Goal: Submit feedback/report problem: Submit feedback/report problem

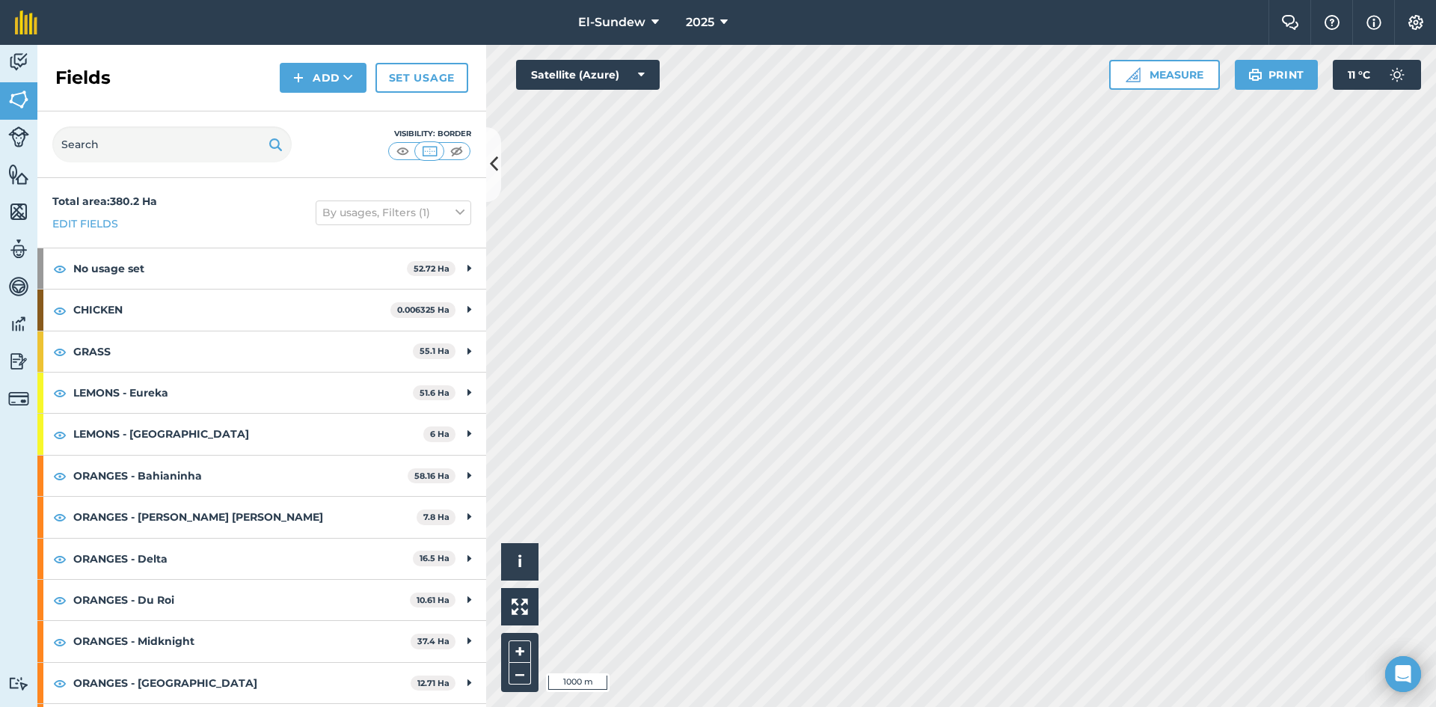
scroll to position [203, 0]
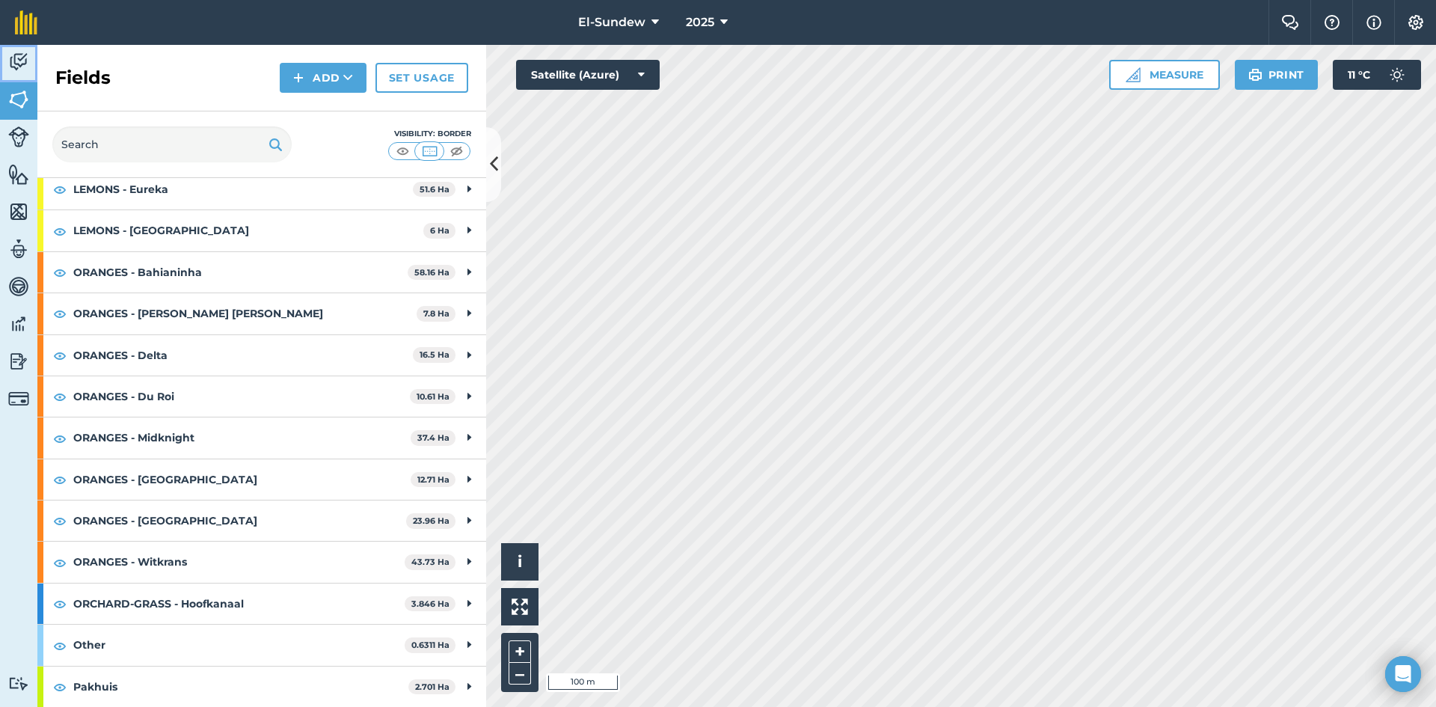
click at [25, 67] on img at bounding box center [18, 62] width 21 height 22
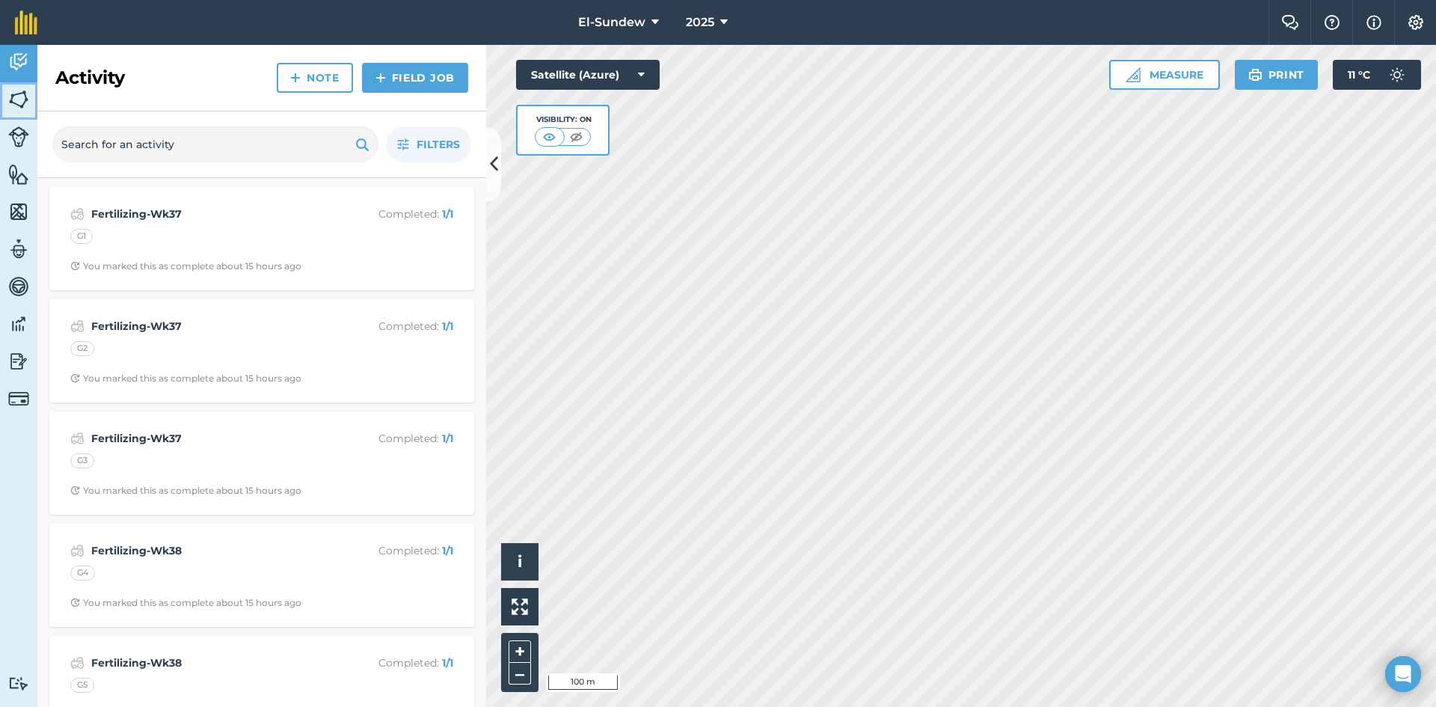
click at [10, 95] on img at bounding box center [18, 99] width 21 height 22
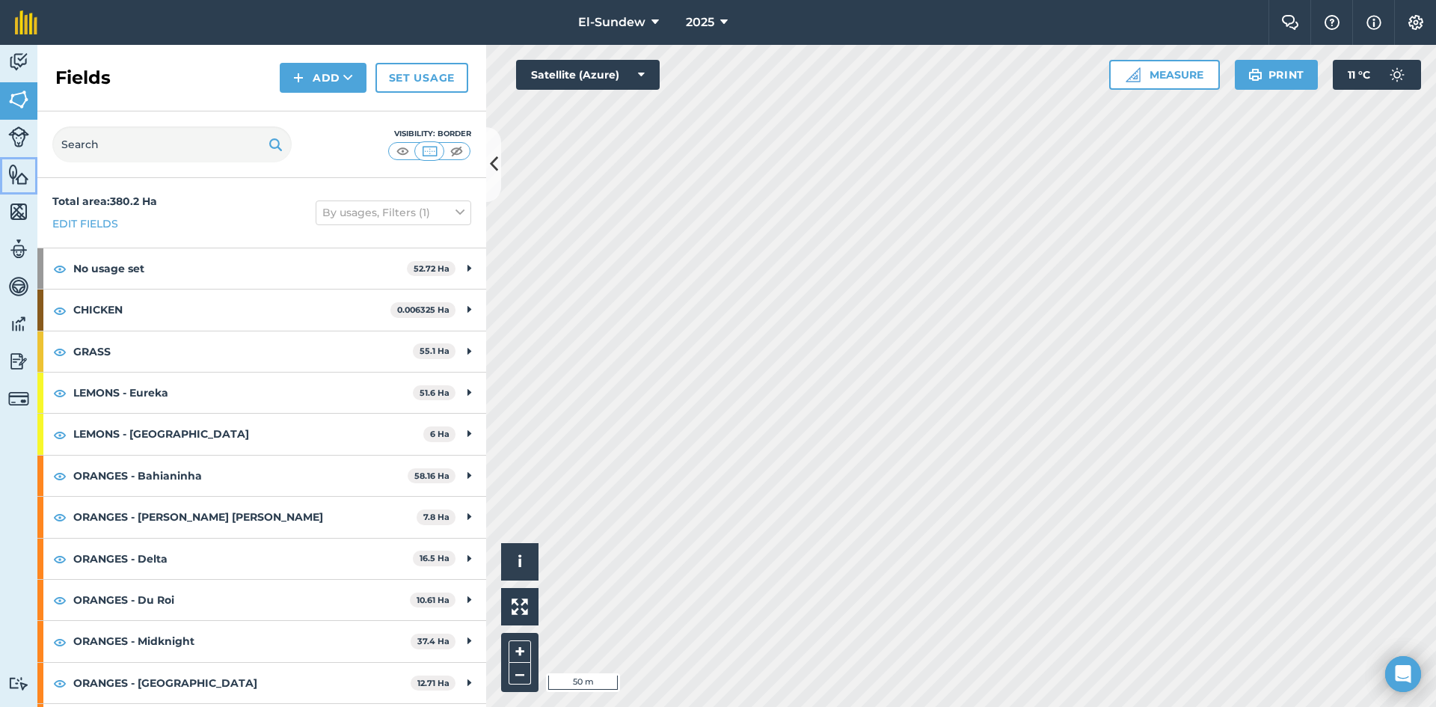
click at [17, 186] on link "Features" at bounding box center [18, 175] width 37 height 37
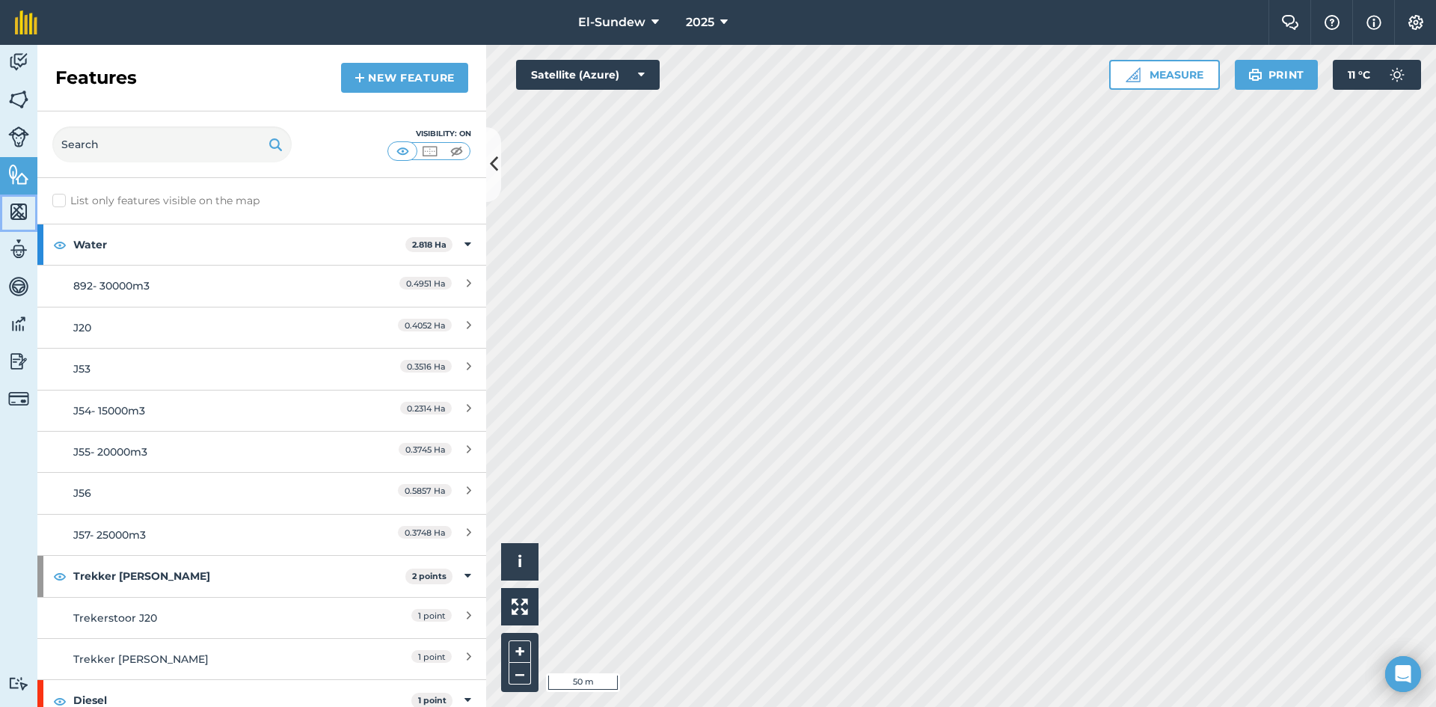
click at [26, 218] on img at bounding box center [18, 211] width 21 height 22
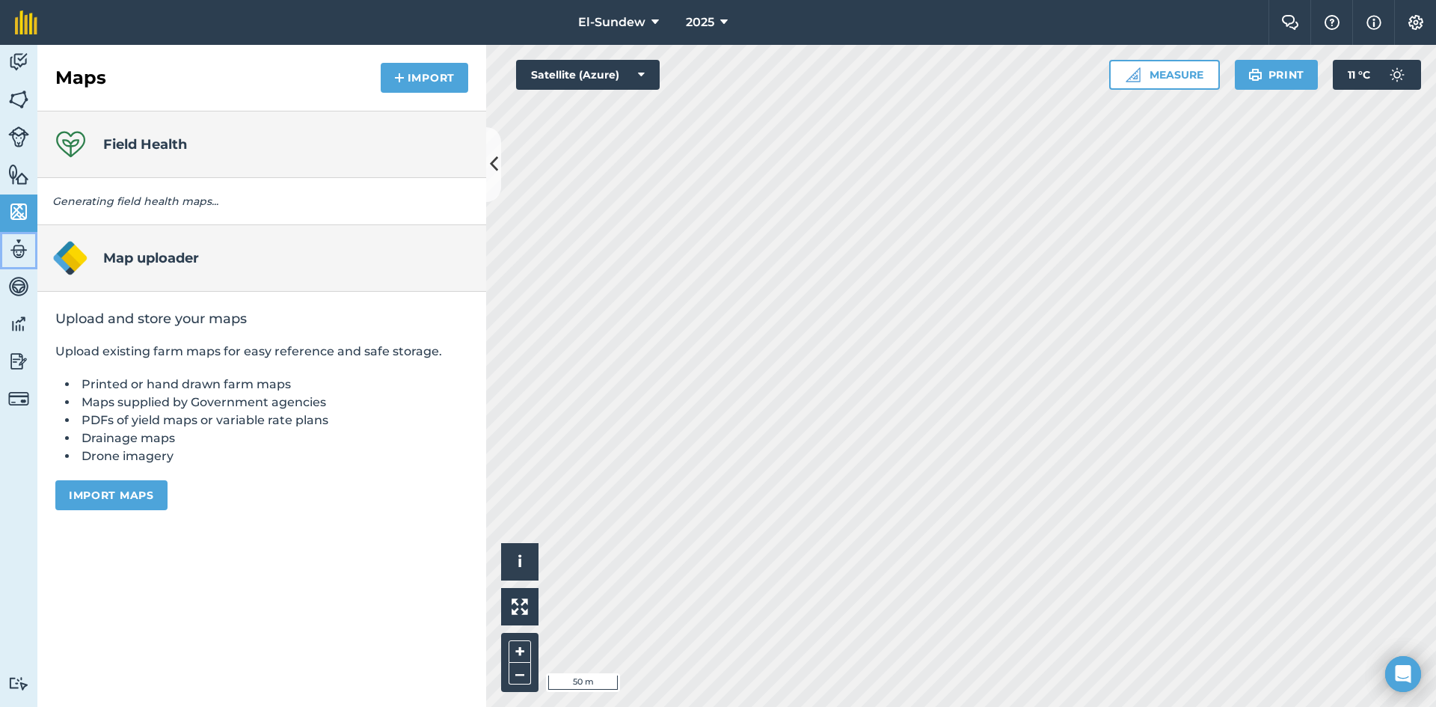
click at [20, 242] on img at bounding box center [18, 249] width 21 height 22
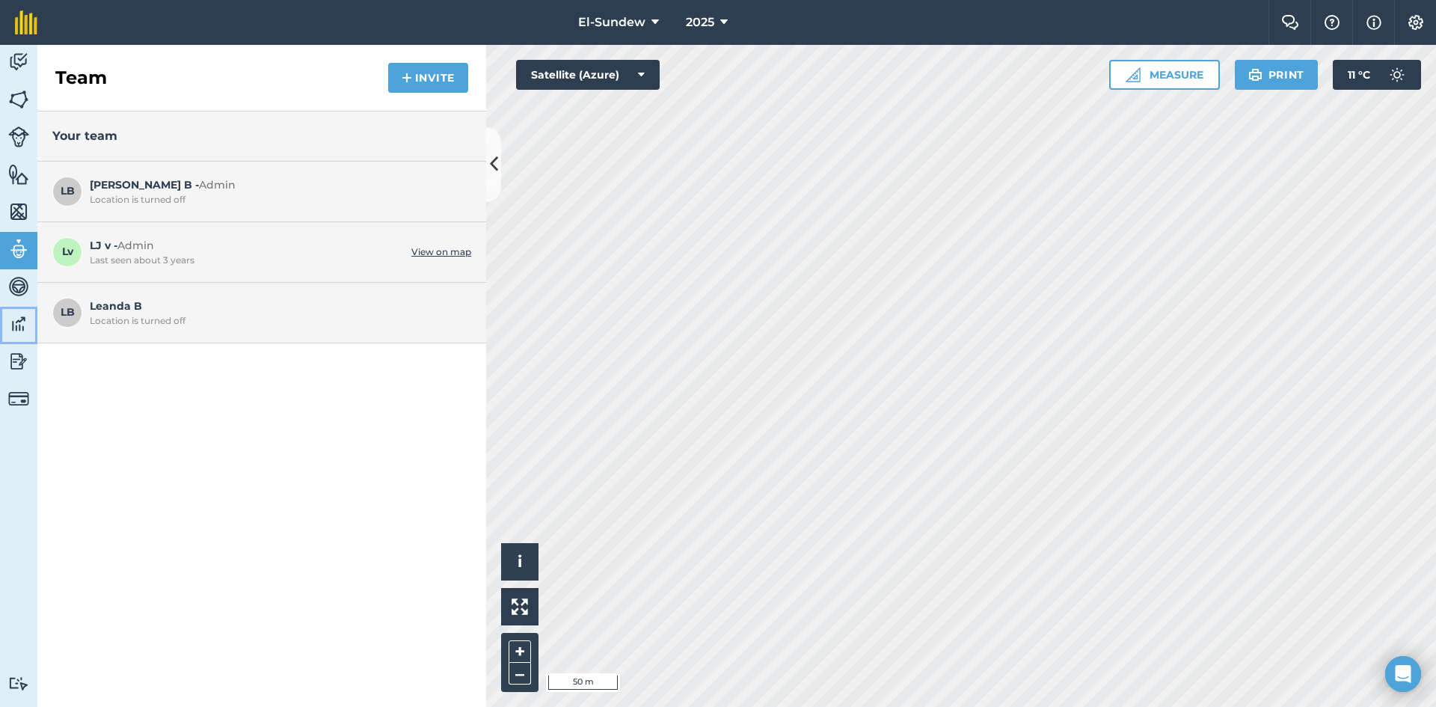
click at [11, 310] on link "Data" at bounding box center [18, 325] width 37 height 37
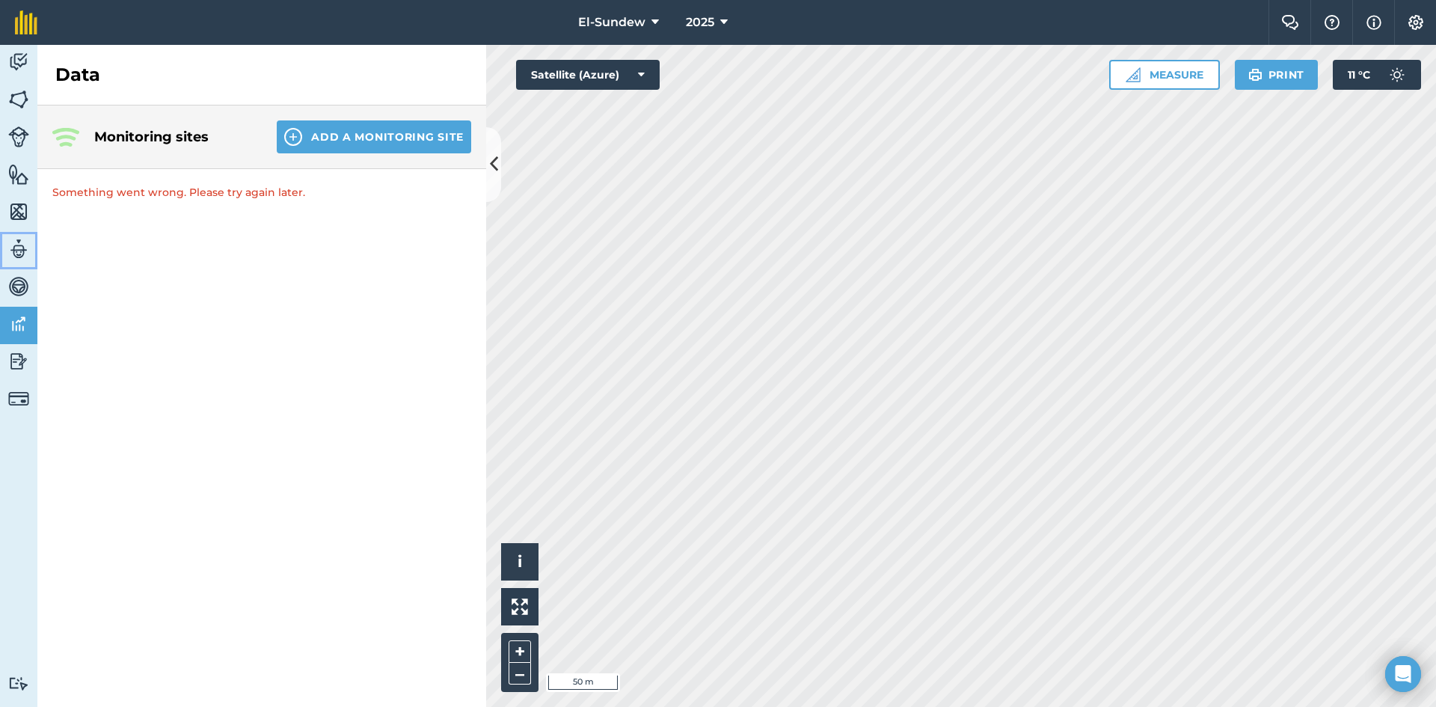
click at [23, 247] on img at bounding box center [18, 249] width 21 height 22
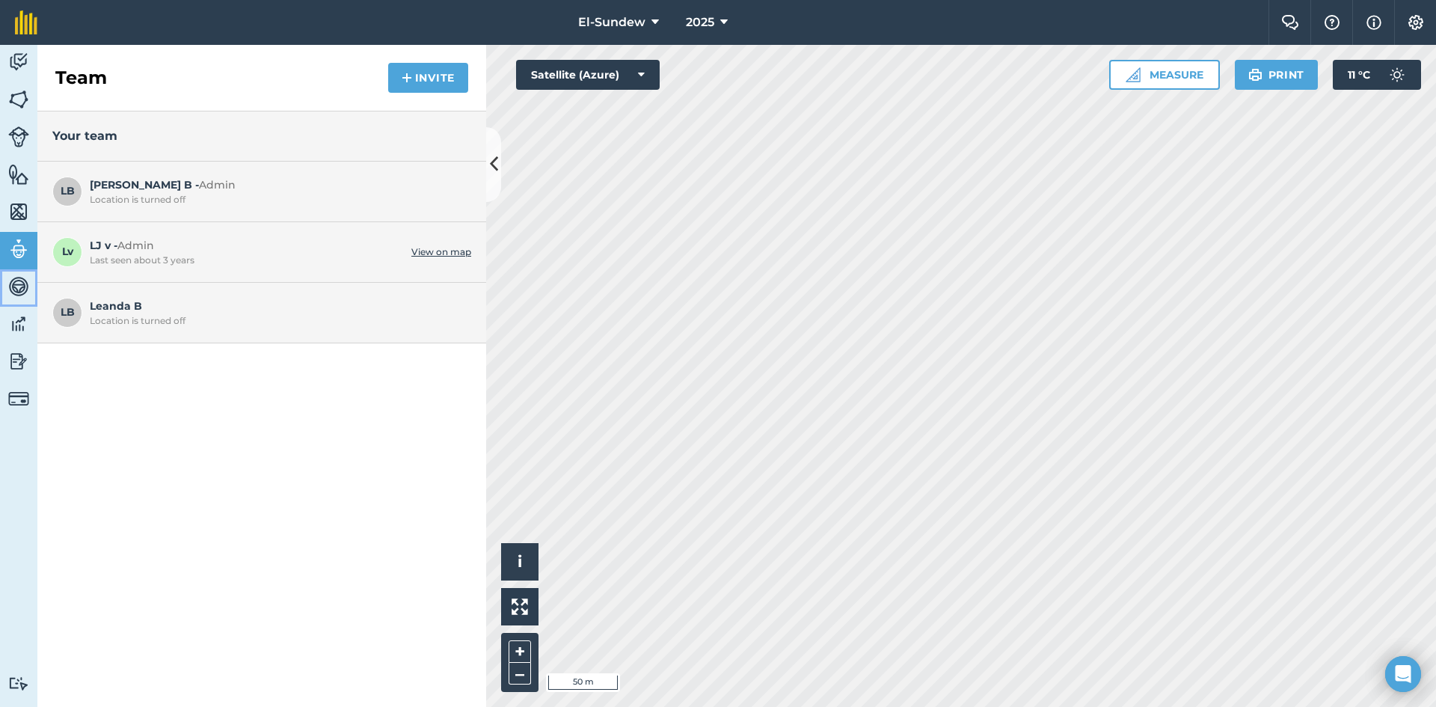
click at [13, 293] on img at bounding box center [18, 286] width 21 height 22
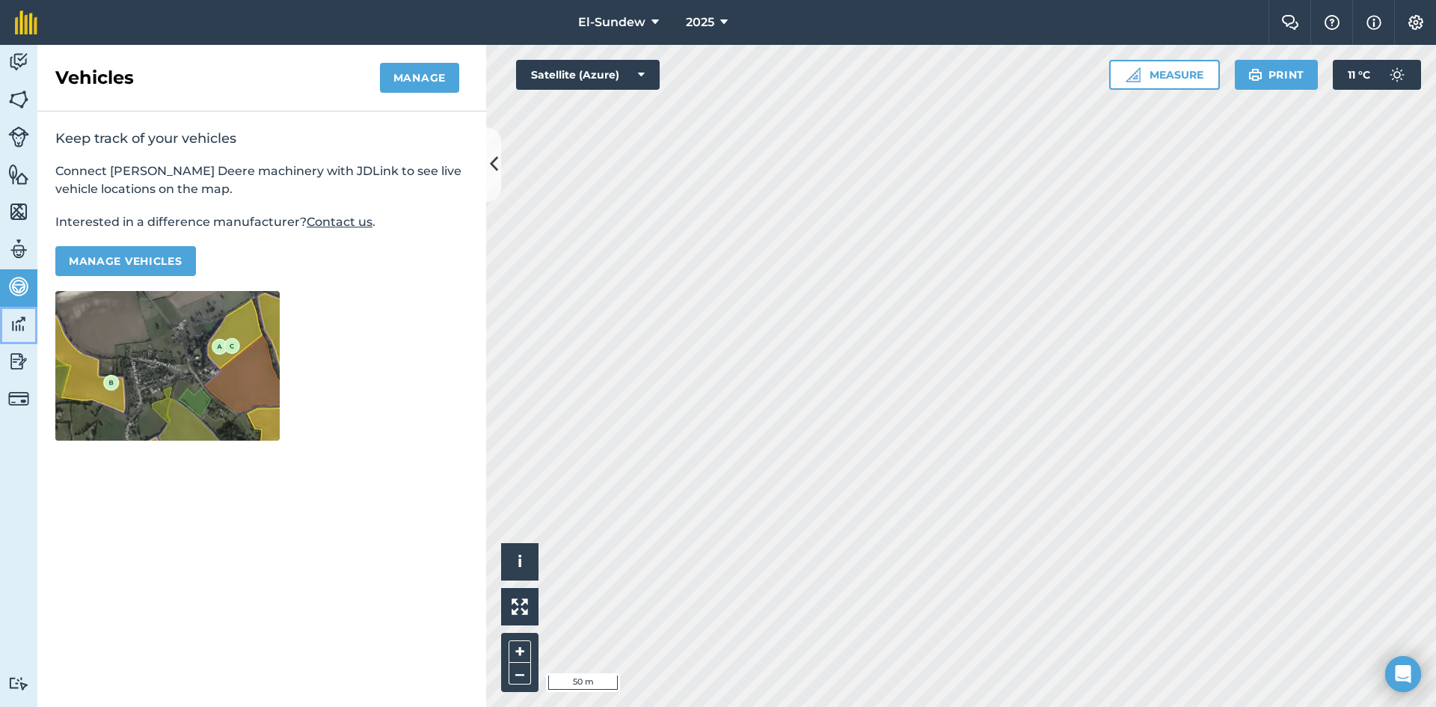
click at [25, 334] on img at bounding box center [18, 324] width 21 height 22
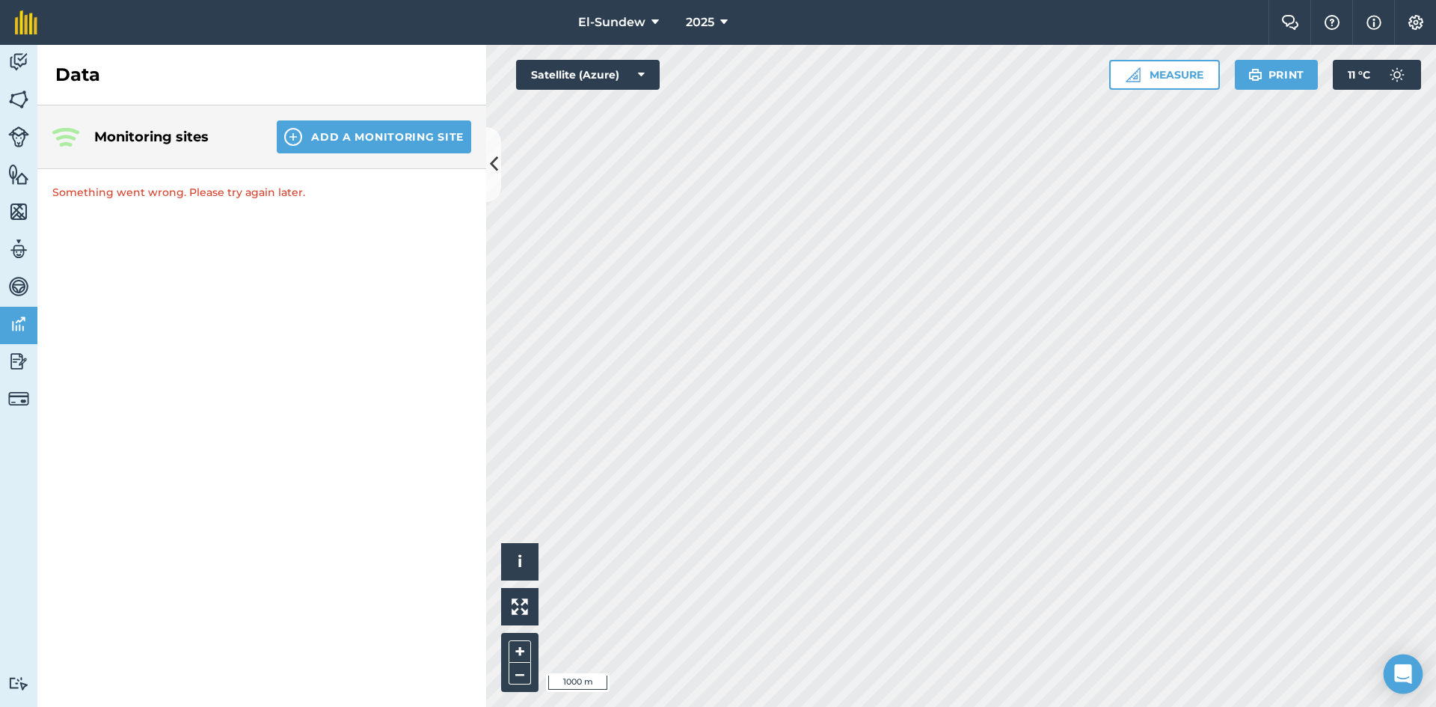
click at [1407, 674] on icon "Open Intercom Messenger" at bounding box center [1402, 673] width 17 height 19
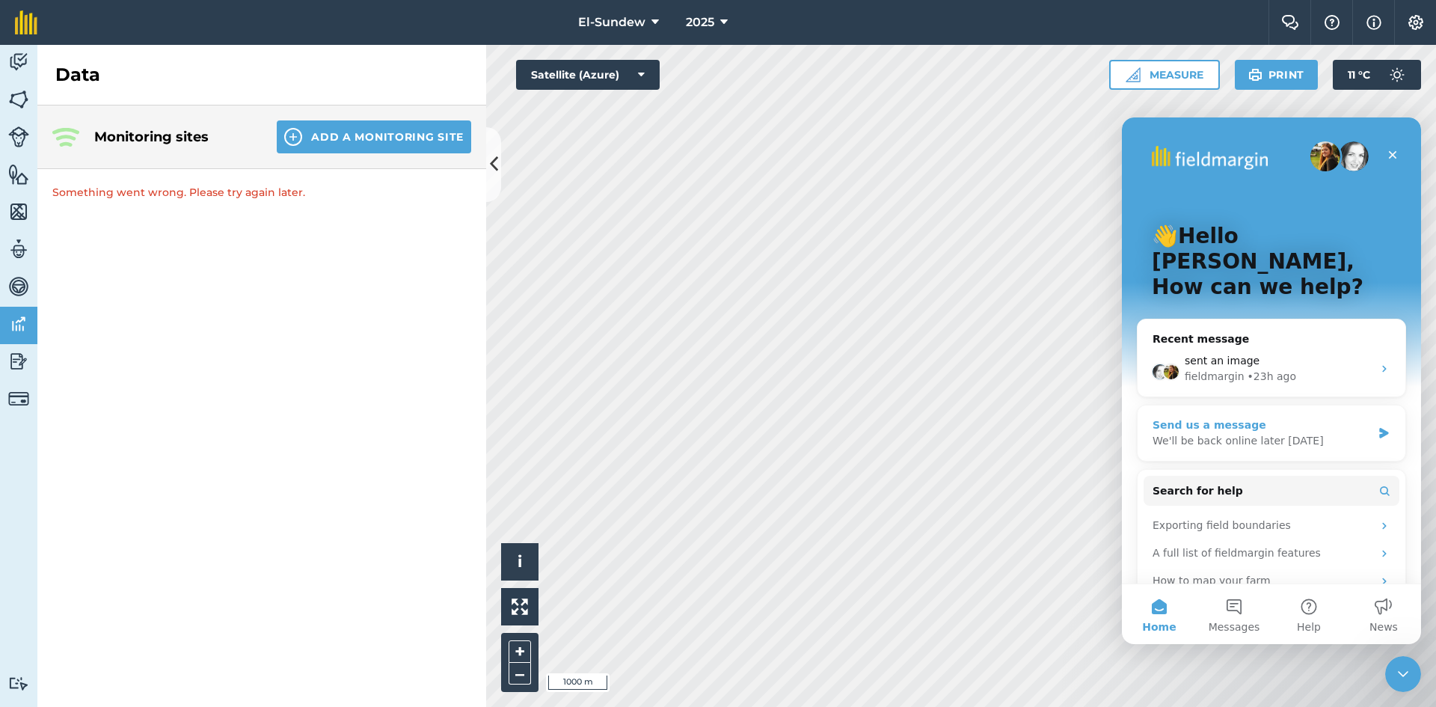
click at [1286, 433] on div "We'll be back online later today" at bounding box center [1262, 441] width 219 height 16
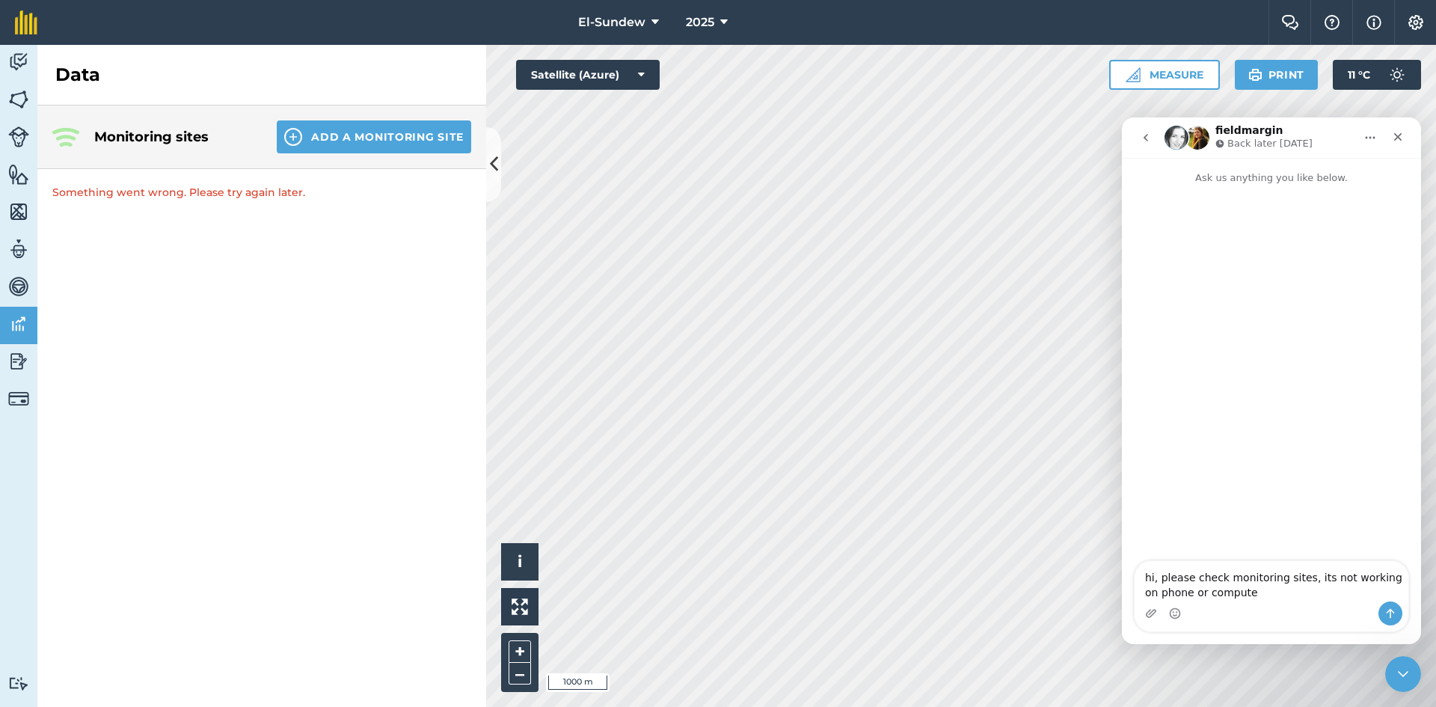
type textarea "hi, please check monitoring sites, its not working on phone or computer"
